Goal: Task Accomplishment & Management: Use online tool/utility

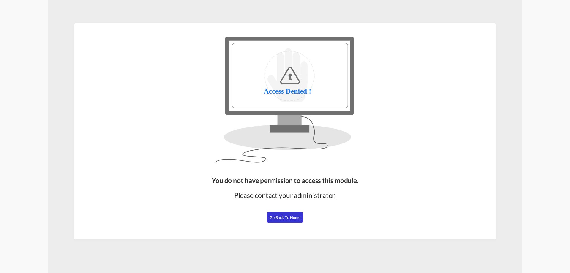
click at [289, 219] on span "Go Back to Home" at bounding box center [285, 217] width 31 height 5
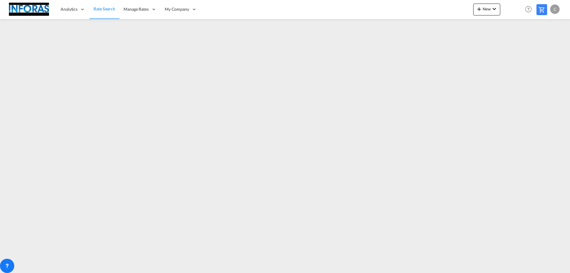
click at [556, 10] on div "C" at bounding box center [555, 9] width 10 height 10
click at [544, 45] on button "Logout" at bounding box center [548, 45] width 39 height 12
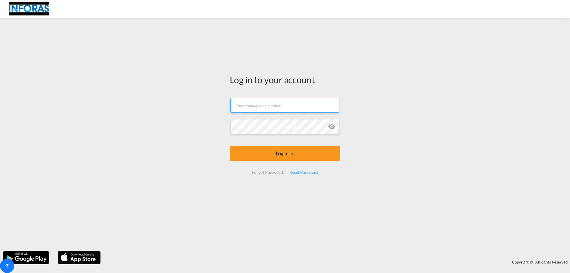
type input "[PERSON_NAME][EMAIL_ADDRESS][PERSON_NAME][DOMAIN_NAME]"
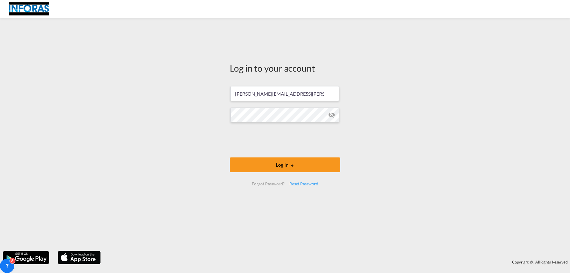
click at [273, 152] on div at bounding box center [285, 140] width 90 height 25
drag, startPoint x: 281, startPoint y: 162, endPoint x: 284, endPoint y: 164, distance: 3.4
click at [281, 162] on button "Log In" at bounding box center [285, 164] width 110 height 15
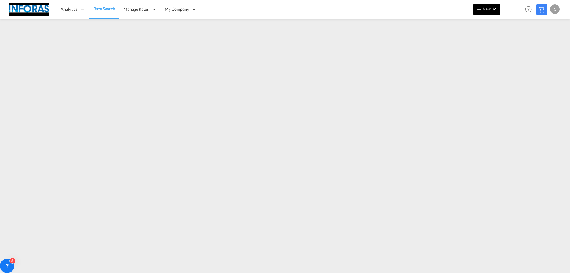
click at [488, 10] on span "New" at bounding box center [487, 9] width 22 height 5
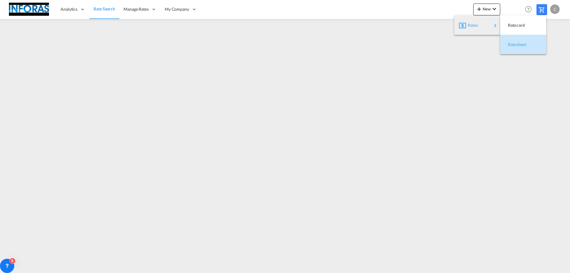
click at [515, 45] on span "Ratesheet" at bounding box center [511, 45] width 7 height 12
